Goal: Book appointment/travel/reservation

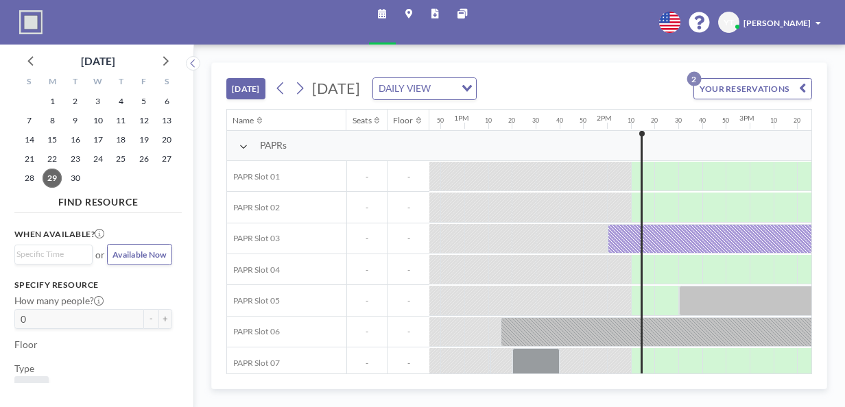
scroll to position [0, 1872]
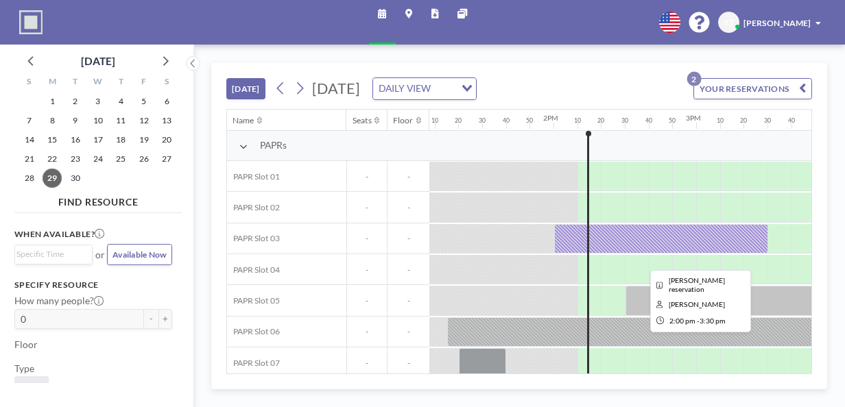
click at [643, 239] on div at bounding box center [661, 238] width 214 height 29
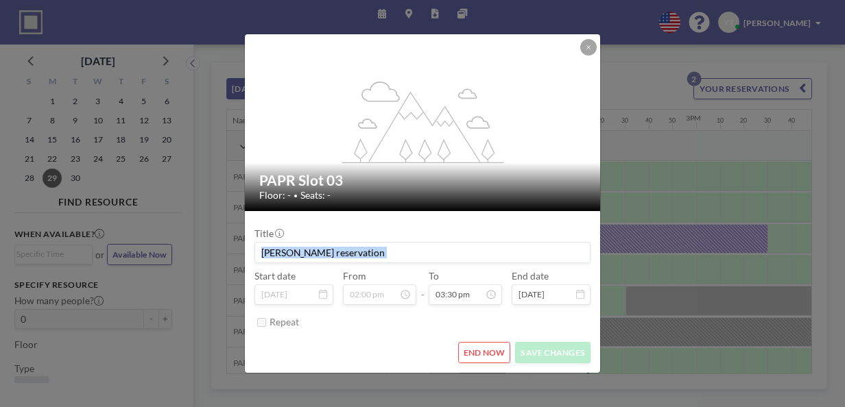
click at [643, 239] on div "flex-grow: 1.2; PAPR Slot 03 Floor: - • Seats: - Title [PERSON_NAME] reservatio…" at bounding box center [422, 203] width 845 height 407
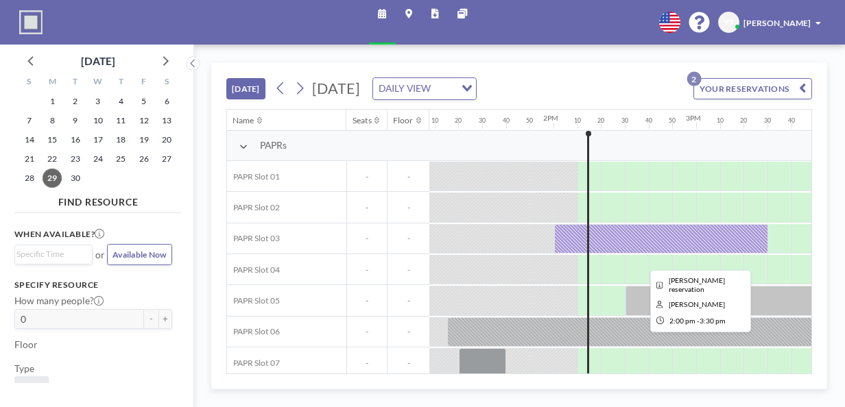
click at [634, 236] on div at bounding box center [661, 238] width 214 height 29
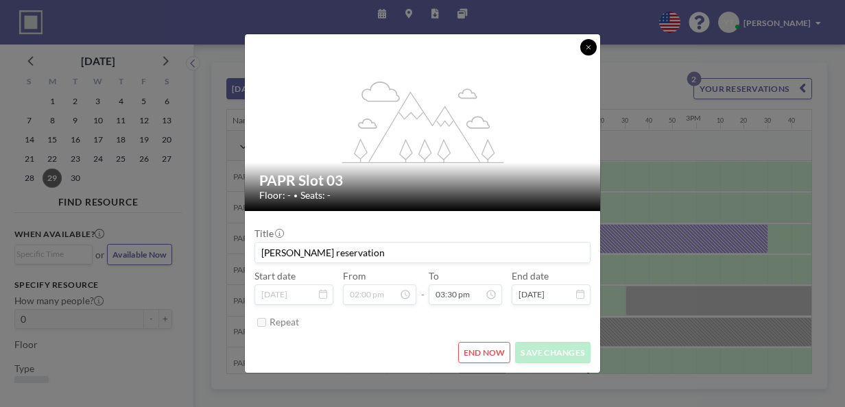
click at [593, 48] on button at bounding box center [588, 47] width 16 height 16
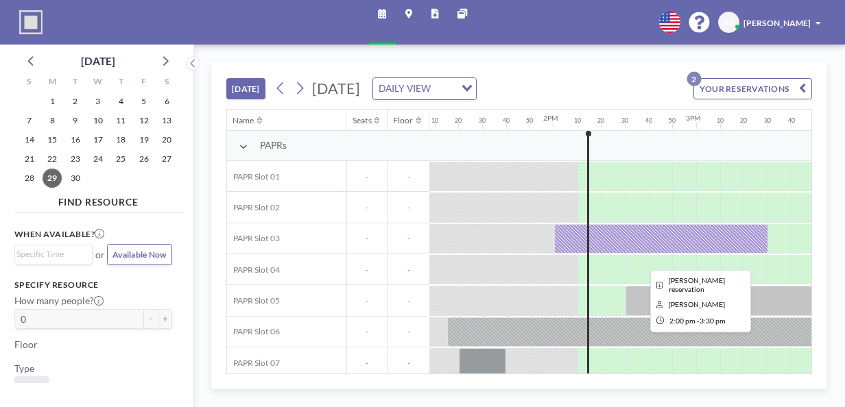
drag, startPoint x: 621, startPoint y: 241, endPoint x: 700, endPoint y: 238, distance: 78.9
click at [700, 238] on div at bounding box center [661, 238] width 214 height 29
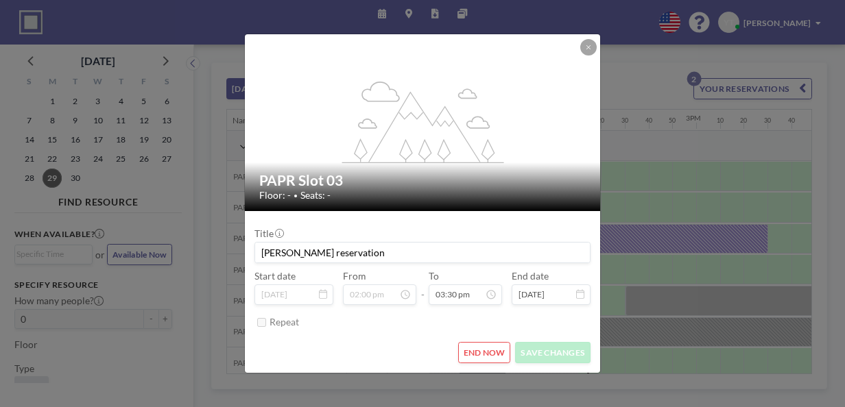
click at [597, 48] on div "flex-grow: 1.2;" at bounding box center [423, 122] width 357 height 176
click at [591, 51] on button at bounding box center [588, 47] width 16 height 16
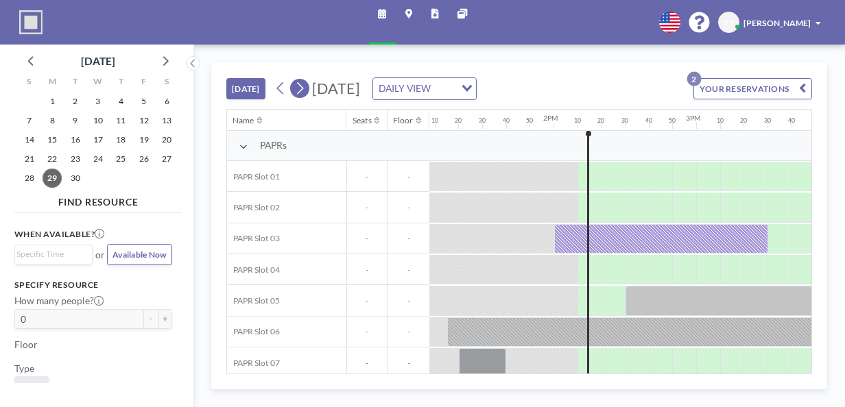
click at [298, 87] on icon at bounding box center [299, 89] width 11 height 18
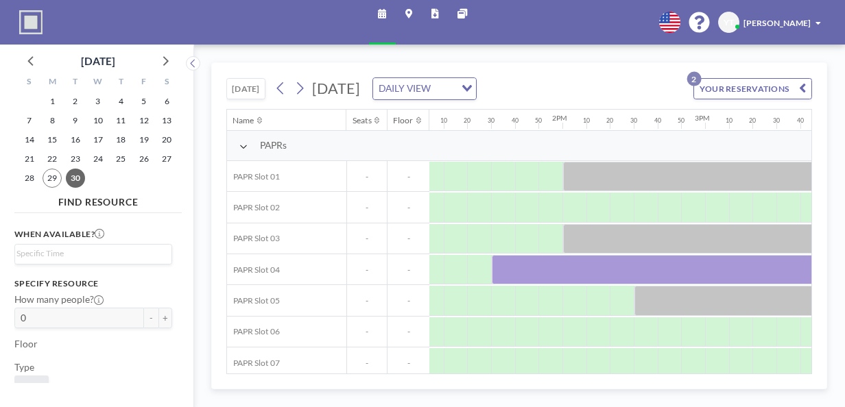
scroll to position [0, 1869]
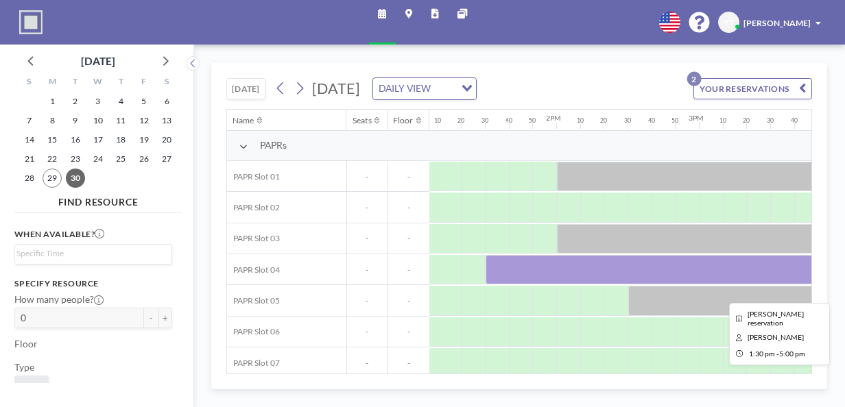
click at [580, 276] on div at bounding box center [734, 269] width 499 height 29
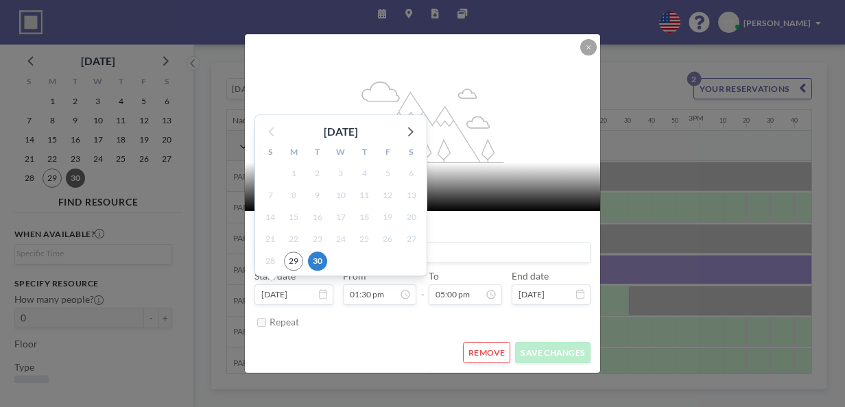
scroll to position [1832, 0]
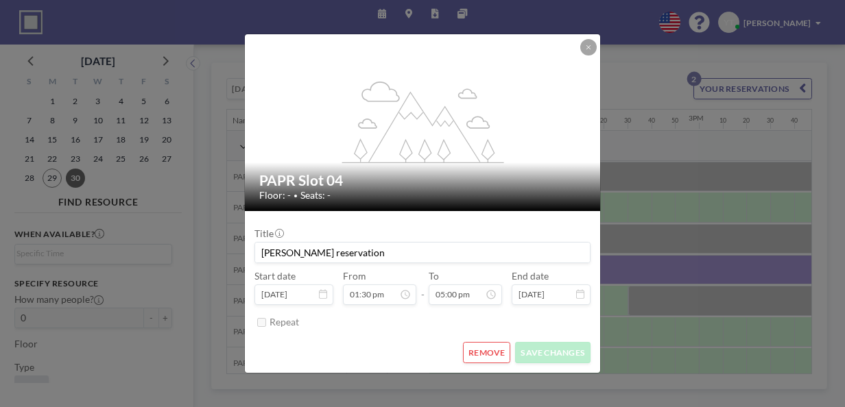
click at [326, 297] on icon at bounding box center [323, 294] width 8 height 10
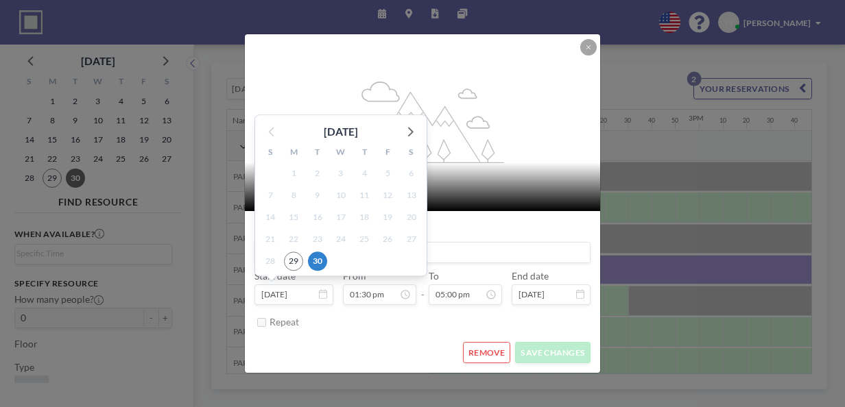
click at [303, 295] on input "[DATE]" at bounding box center [293, 295] width 79 height 20
click at [410, 129] on icon at bounding box center [409, 132] width 18 height 18
click at [341, 174] on span "1" at bounding box center [340, 174] width 19 height 19
type input "[DATE]"
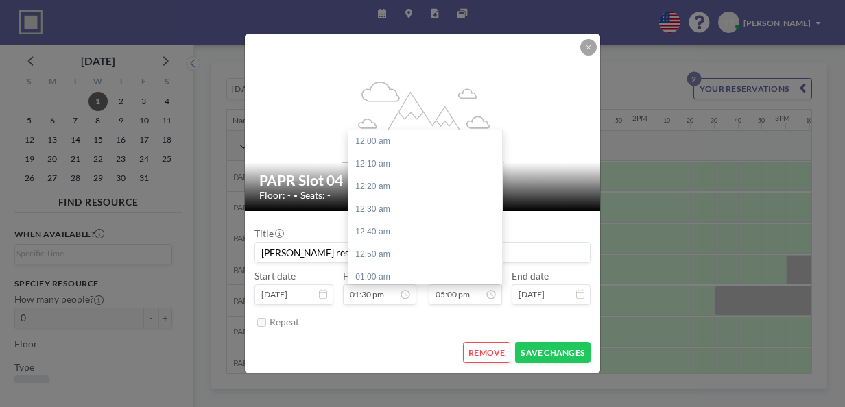
scroll to position [2307, 0]
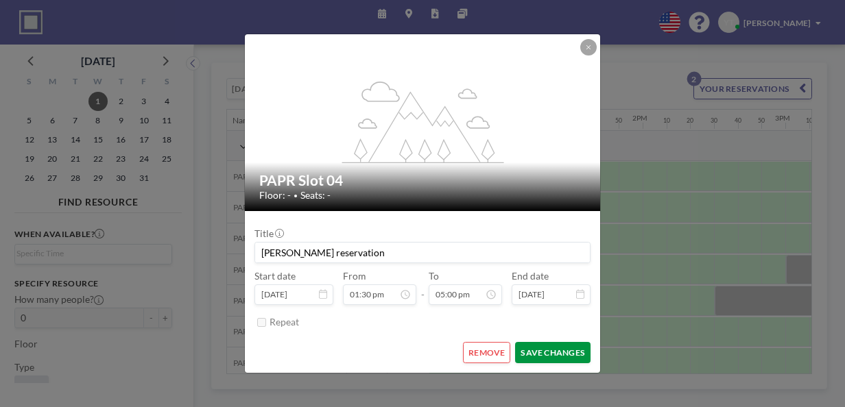
click at [544, 358] on button "SAVE CHANGES" at bounding box center [552, 352] width 75 height 21
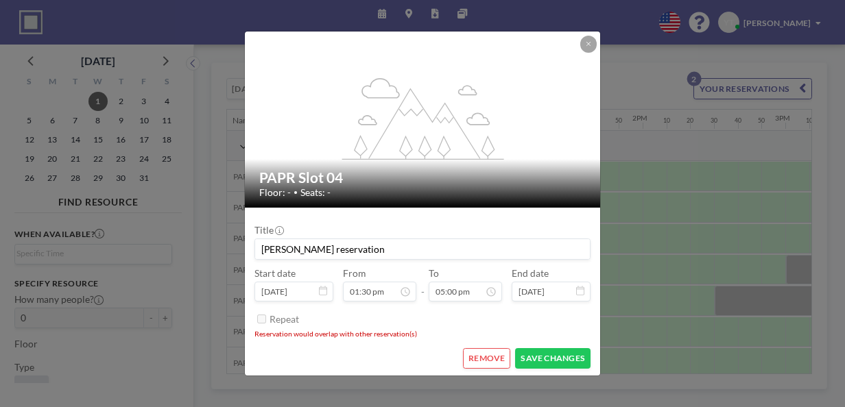
scroll to position [1, 0]
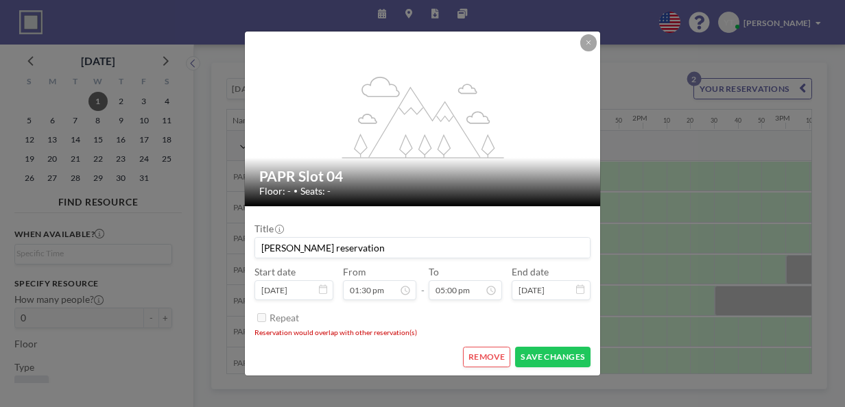
click at [583, 47] on button at bounding box center [588, 42] width 16 height 16
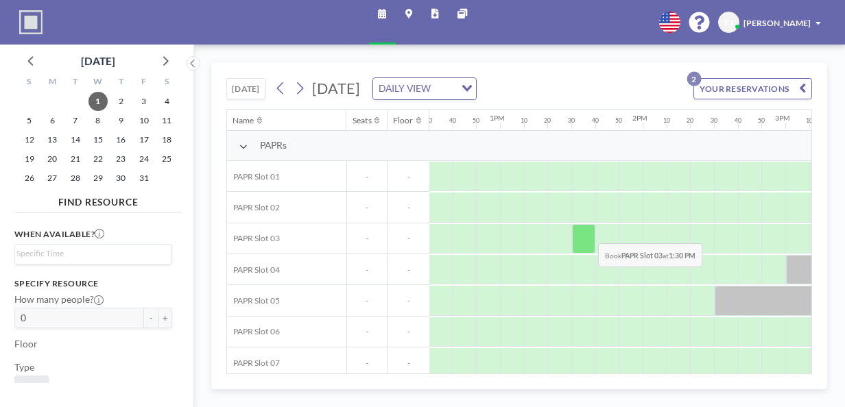
click at [588, 232] on div at bounding box center [584, 238] width 24 height 29
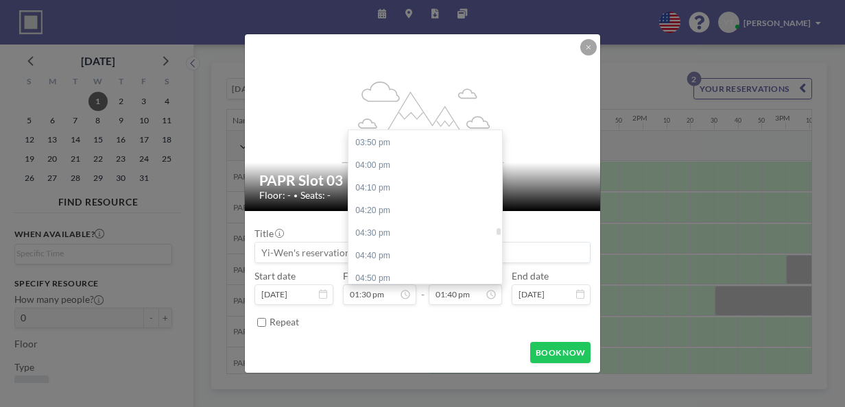
scroll to position [2266, 0]
click at [423, 134] on div "04:40 pm" at bounding box center [428, 136] width 160 height 23
type input "04:40 pm"
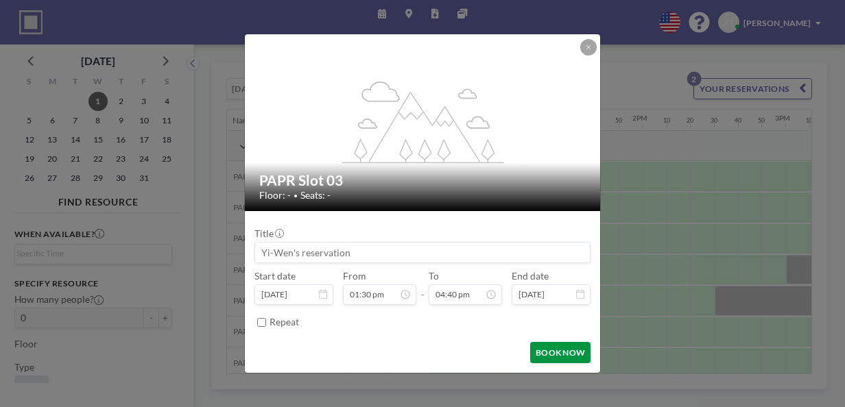
scroll to position [0, 0]
click at [561, 355] on button "BOOK NOW" at bounding box center [560, 352] width 60 height 21
